Goal: Browse casually: Explore the website without a specific task or goal

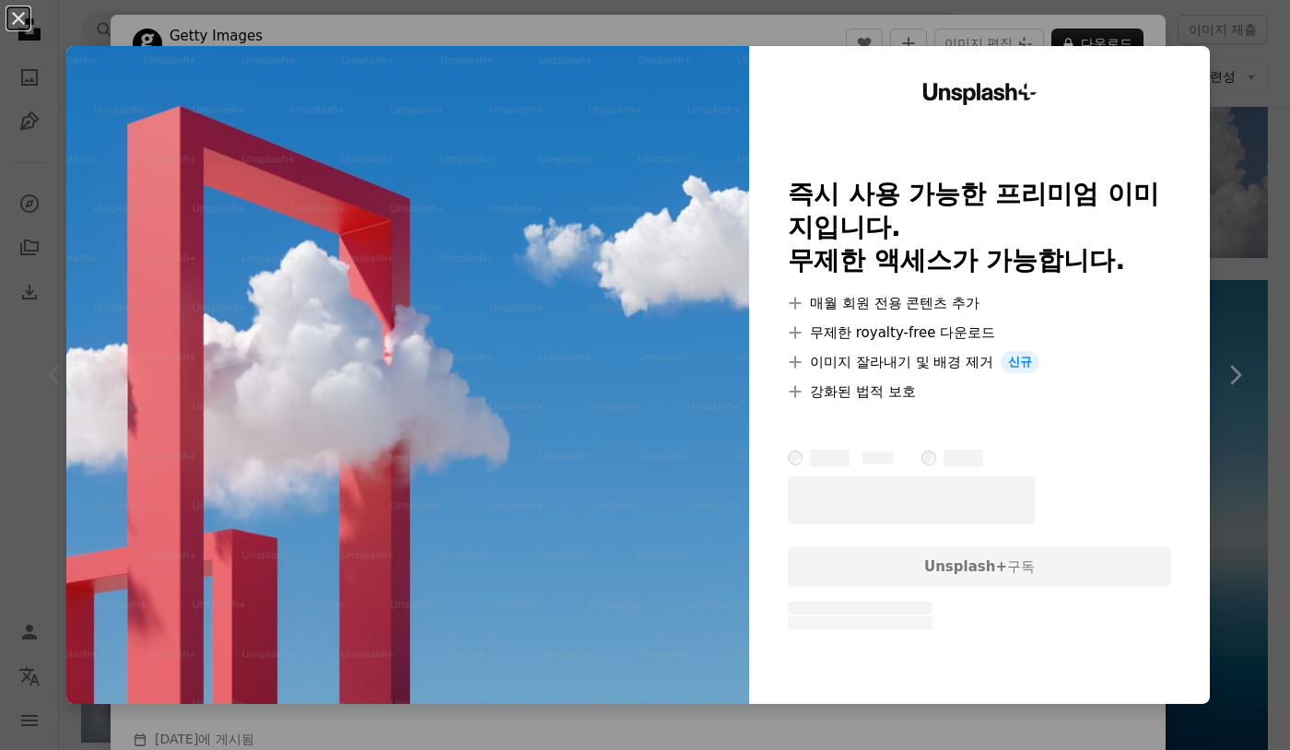
scroll to position [3777, 0]
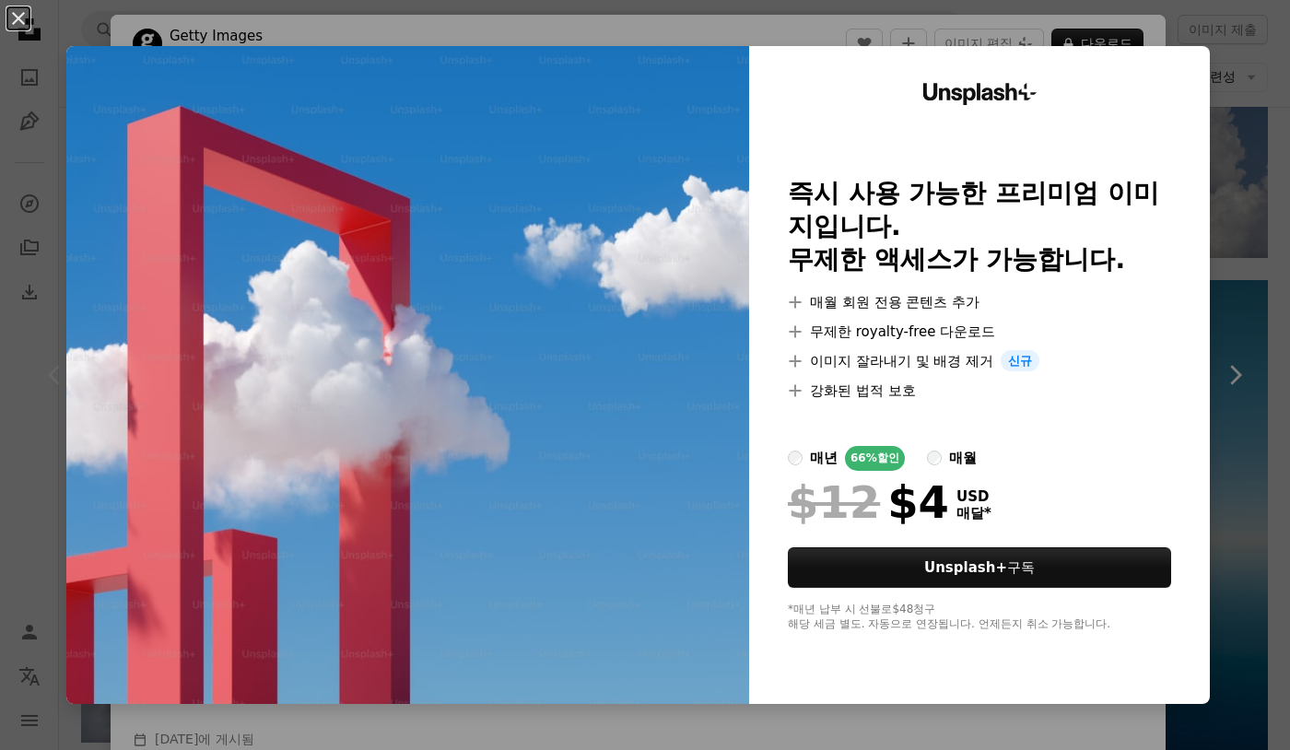
click at [1219, 65] on div "An X shape Unsplash+ 즉시 사용 가능한 프리미엄 이미지입니다. 무제한 액세스가 가능합니다. A plus sign 매월 회원 전…" at bounding box center [645, 375] width 1290 height 750
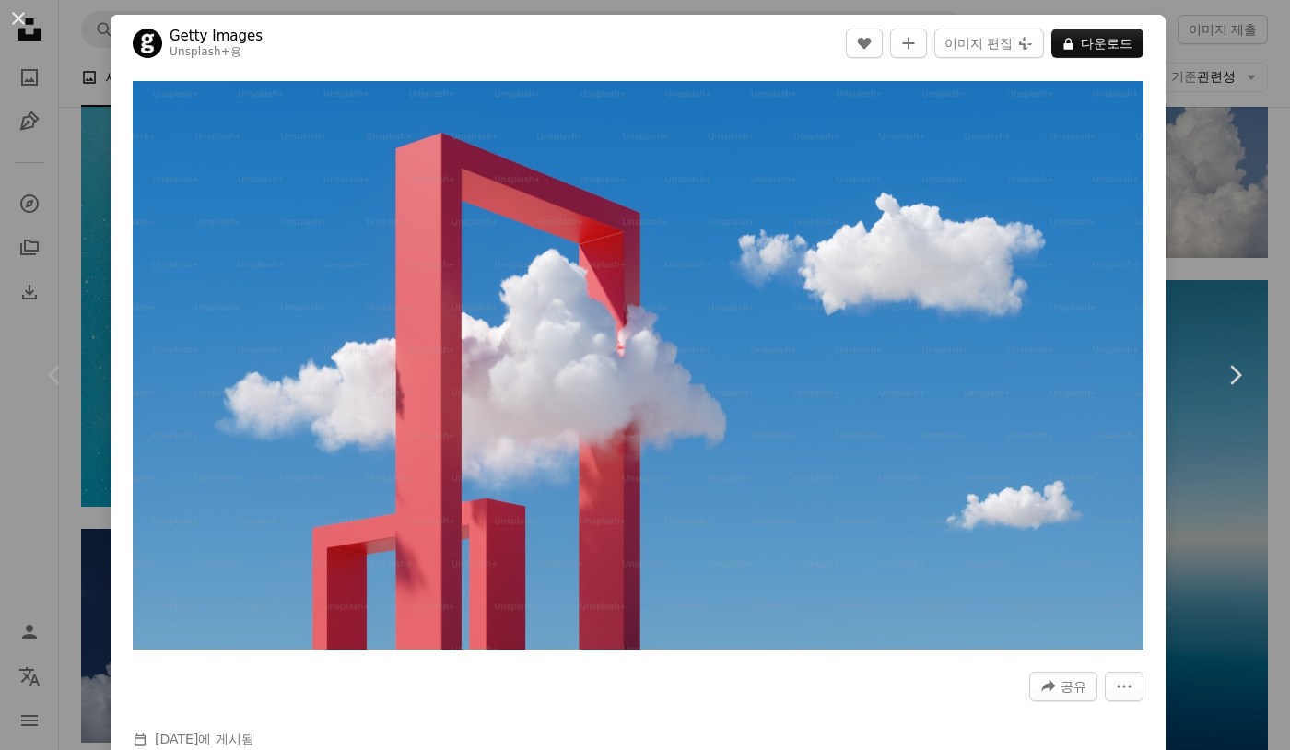
click at [1178, 109] on div "An X shape Chevron left Chevron right Getty Images Unsplash+ 용 A heart A plus s…" at bounding box center [645, 375] width 1290 height 750
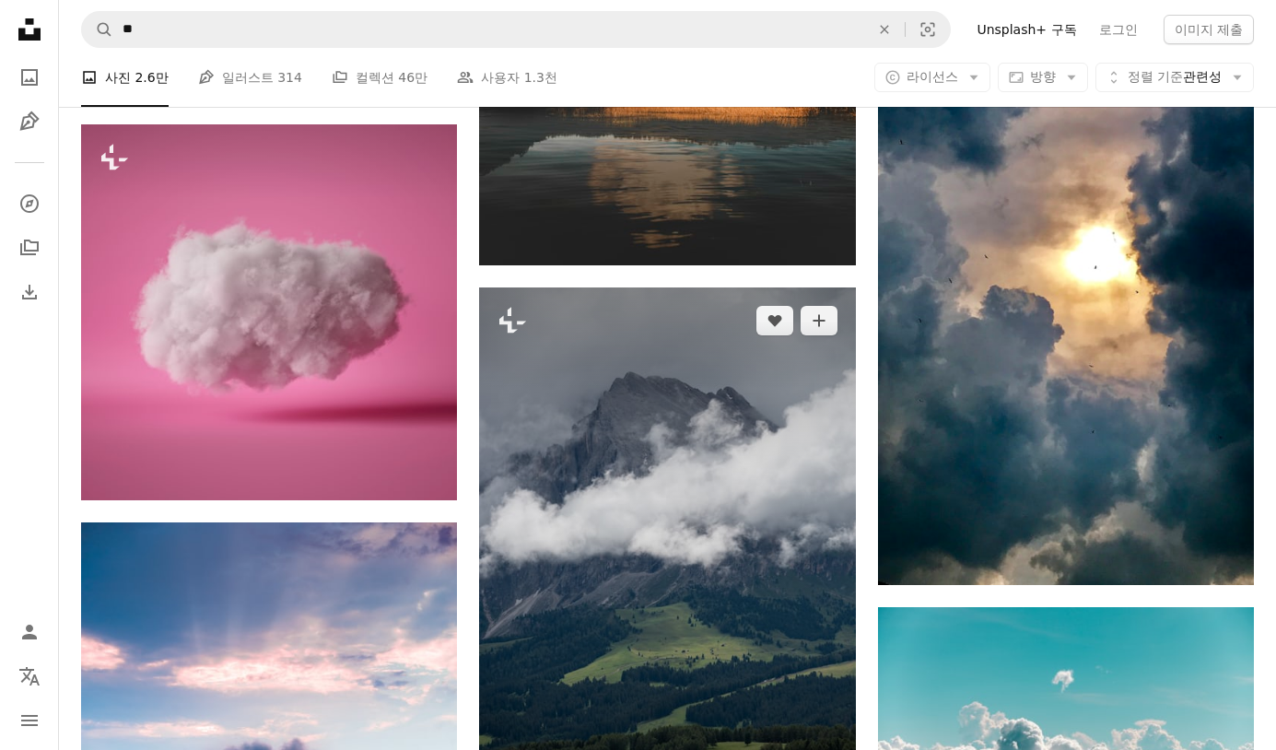
scroll to position [5435, 0]
